Goal: Task Accomplishment & Management: Manage account settings

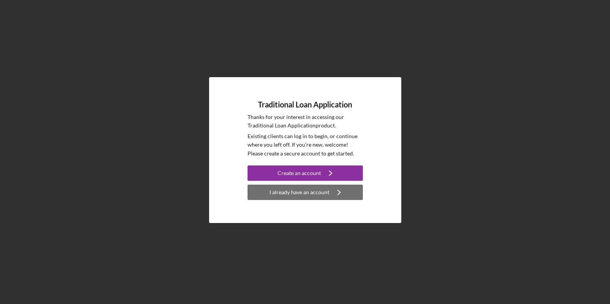
click at [297, 197] on div "I already have an account" at bounding box center [299, 192] width 60 height 15
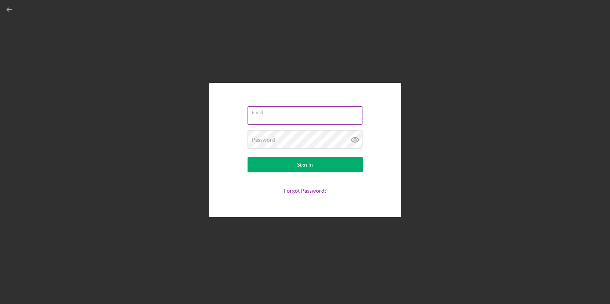
click at [286, 119] on input "Email" at bounding box center [305, 115] width 115 height 18
type input "[PERSON_NAME][EMAIL_ADDRESS][DOMAIN_NAME]"
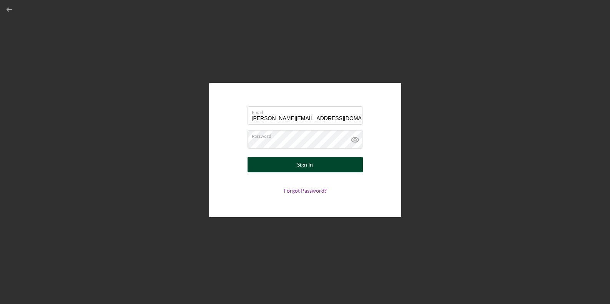
click at [312, 169] on div "Sign In" at bounding box center [305, 164] width 16 height 15
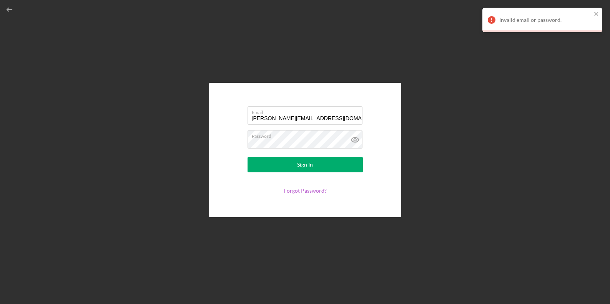
click at [318, 192] on link "Forgot Password?" at bounding box center [305, 191] width 43 height 7
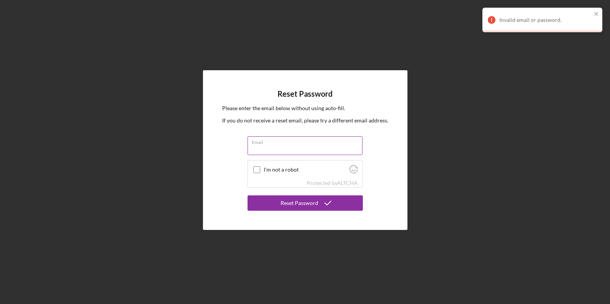
click at [296, 145] on div "Email" at bounding box center [305, 145] width 115 height 19
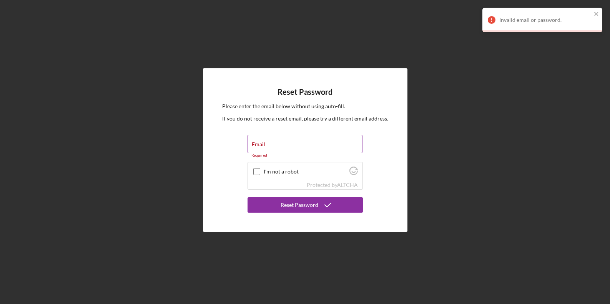
click at [296, 145] on input "Email" at bounding box center [305, 144] width 115 height 18
type input "[PERSON_NAME][EMAIL_ADDRESS][DOMAIN_NAME]"
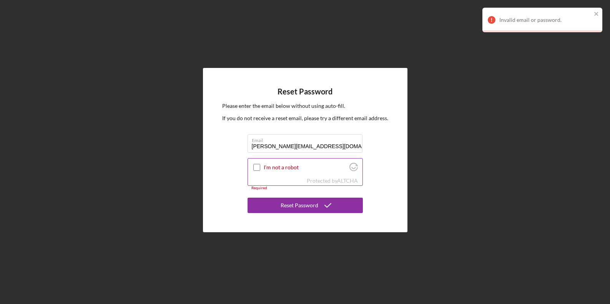
click at [257, 167] on input "I'm not a robot" at bounding box center [256, 167] width 7 height 7
checkbox input "true"
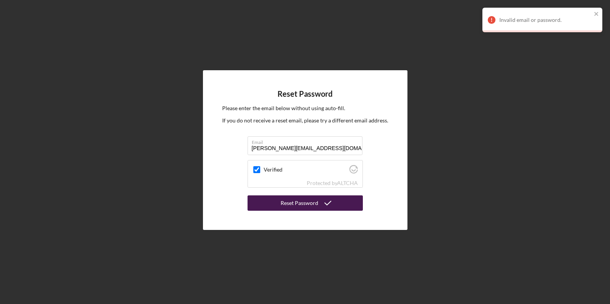
click at [285, 203] on div "Reset Password" at bounding box center [300, 203] width 38 height 15
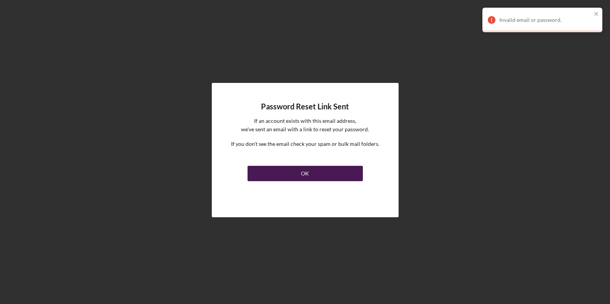
click at [298, 171] on button "OK" at bounding box center [305, 173] width 115 height 15
